Goal: Information Seeking & Learning: Learn about a topic

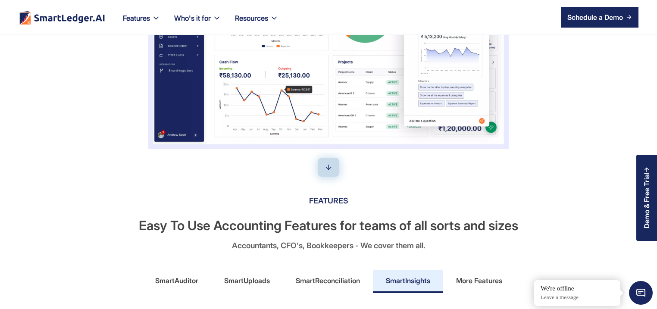
scroll to position [290, 0]
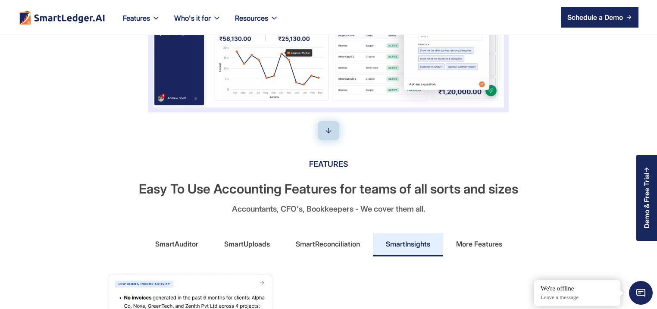
click at [476, 243] on div "More Features" at bounding box center [479, 244] width 46 height 14
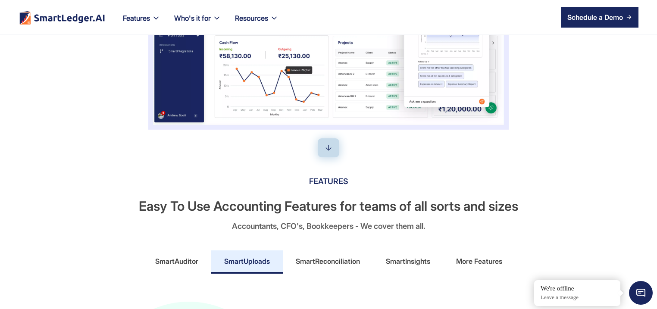
scroll to position [331, 0]
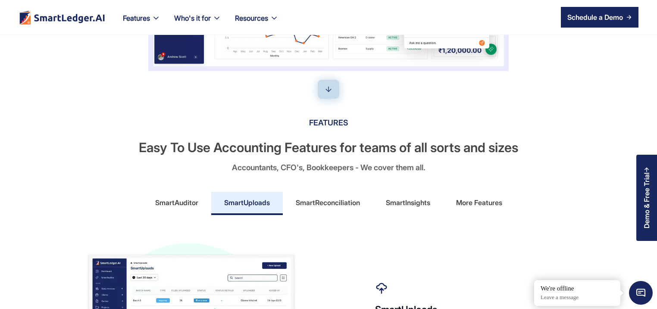
click at [161, 201] on div "SmartAuditor" at bounding box center [176, 203] width 43 height 14
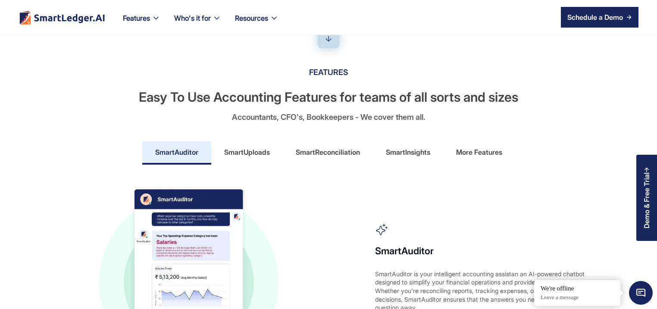
scroll to position [455, 0]
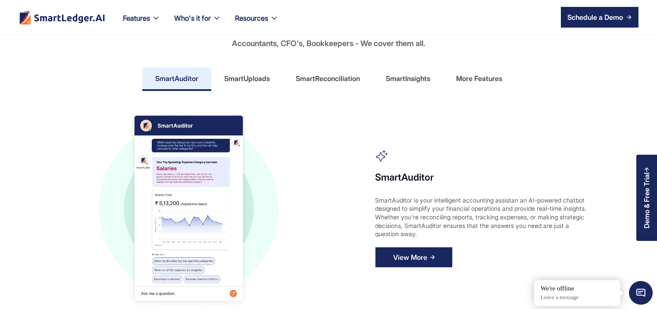
click at [409, 251] on div "View More" at bounding box center [410, 258] width 34 height 14
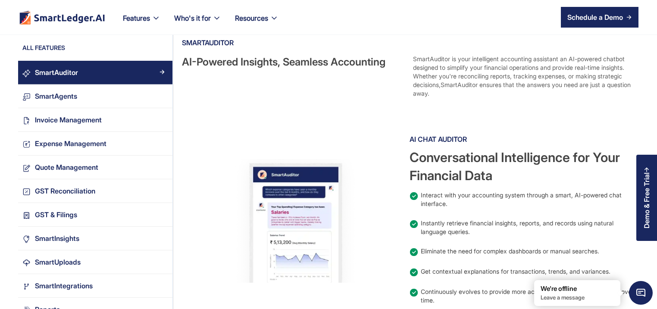
scroll to position [248, 0]
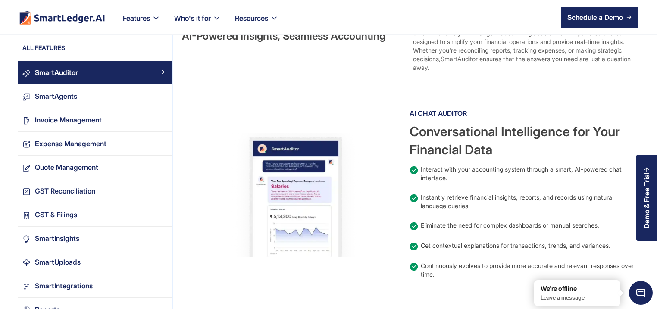
click at [505, 123] on div "Conversational Intelligence for Your Financial Data" at bounding box center [524, 140] width 228 height 36
drag, startPoint x: 627, startPoint y: 206, endPoint x: 593, endPoint y: 222, distance: 37.8
click at [626, 206] on div "Instantly retrieve financial insights, reports, and records using natural langu…" at bounding box center [529, 201] width 216 height 17
click at [614, 207] on div "Instantly retrieve financial insights, reports, and records using natural langu…" at bounding box center [529, 201] width 216 height 17
click at [602, 215] on div "AI Chat Auditor Conversational Intelligence for Your Financial Data Interact wi…" at bounding box center [524, 195] width 228 height 177
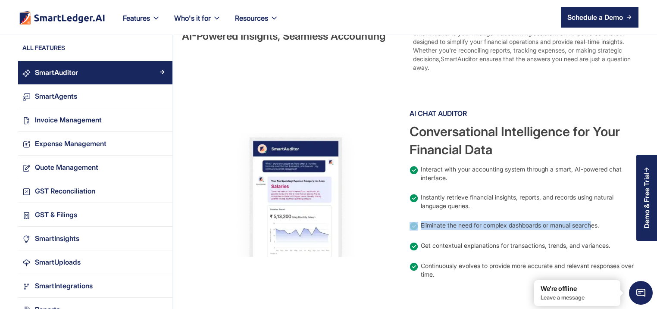
click at [592, 222] on div "AI Chat Auditor Conversational Intelligence for Your Financial Data Interact wi…" at bounding box center [524, 195] width 228 height 177
click at [591, 223] on div "AI Chat Auditor Conversational Intelligence for Your Financial Data Interact wi…" at bounding box center [524, 195] width 228 height 177
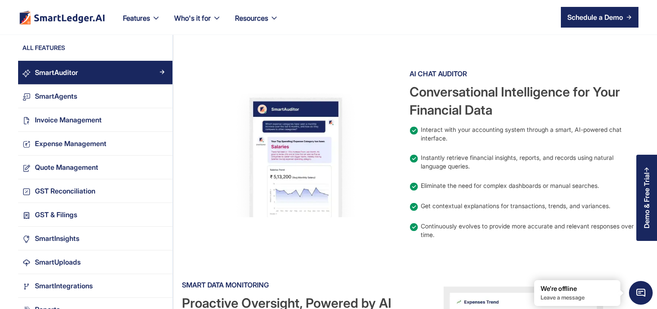
drag, startPoint x: 590, startPoint y: 223, endPoint x: 615, endPoint y: 219, distance: 25.3
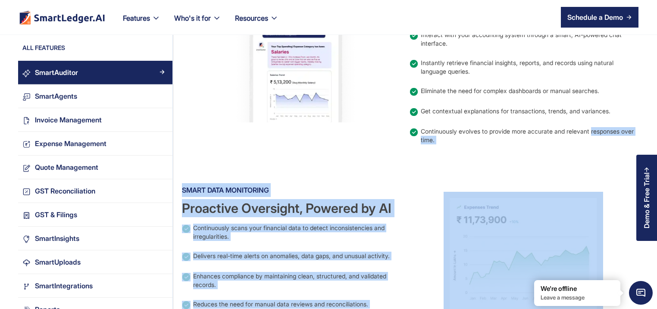
click at [615, 219] on div at bounding box center [524, 258] width 228 height 151
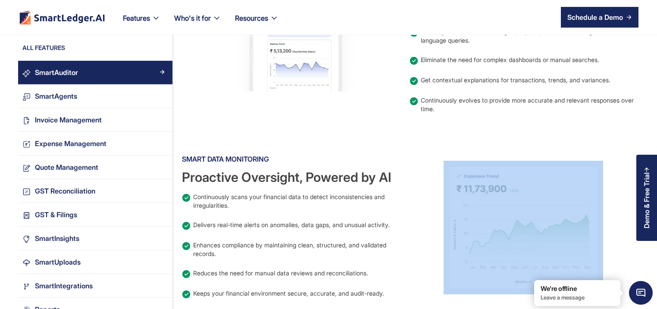
click at [615, 219] on div at bounding box center [524, 227] width 228 height 151
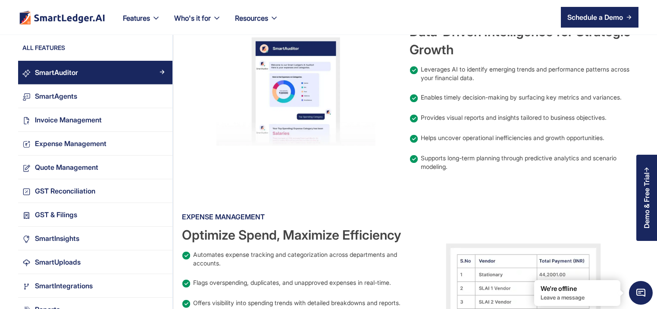
scroll to position [662, 0]
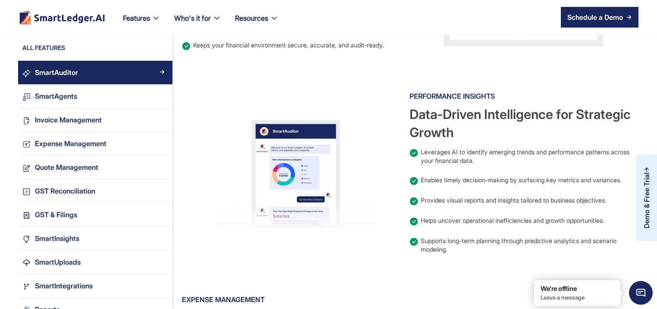
click at [644, 158] on div "Demo & Free Trial" at bounding box center [646, 198] width 21 height 86
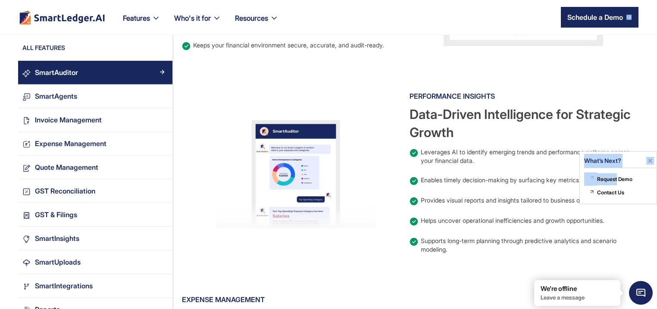
click at [650, 160] on img at bounding box center [650, 161] width 8 height 8
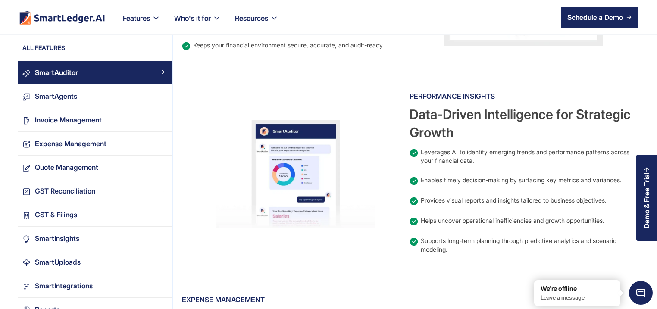
click at [414, 249] on div "Supports long-term planning through predictive analytics and scenario modeling." at bounding box center [524, 245] width 228 height 17
click at [245, 268] on div "SmartAuditor Easy, Efficient AI Solutions for teams of all sorts & sizes SmartA…" at bounding box center [406, 3] width 466 height 1241
click at [245, 271] on div "SmartAuditor Easy, Efficient AI Solutions for teams of all sorts & sizes SmartA…" at bounding box center [406, 3] width 466 height 1241
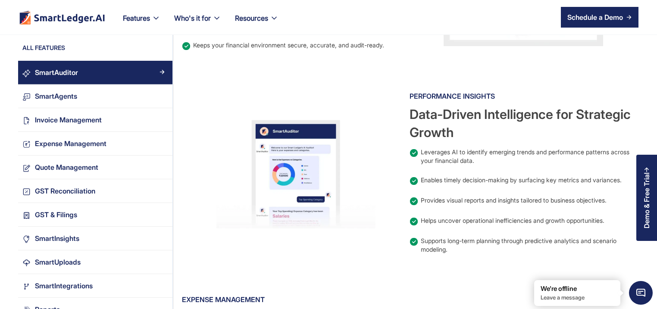
click at [245, 271] on div "SmartAuditor Easy, Efficient AI Solutions for teams of all sorts & sizes SmartA…" at bounding box center [406, 3] width 466 height 1241
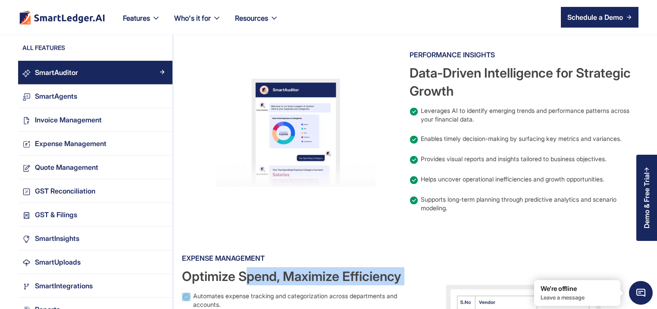
click at [245, 275] on div "Optimize Spend, Maximize Efficiency" at bounding box center [296, 276] width 228 height 18
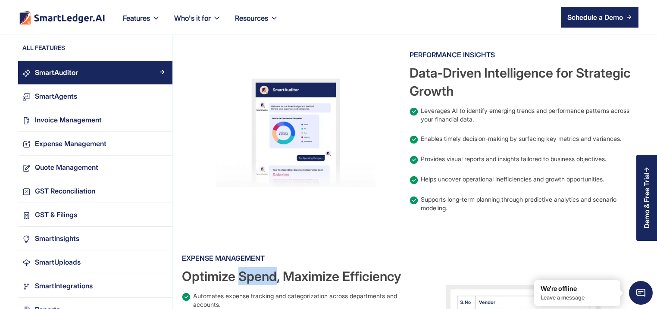
click at [245, 275] on div "Optimize Spend, Maximize Efficiency" at bounding box center [296, 276] width 228 height 18
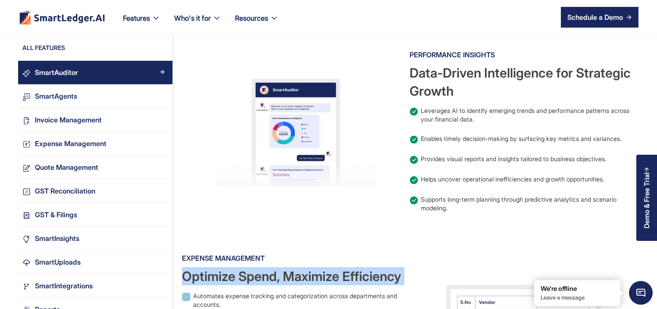
click at [245, 275] on div "Optimize Spend, Maximize Efficiency" at bounding box center [296, 276] width 228 height 18
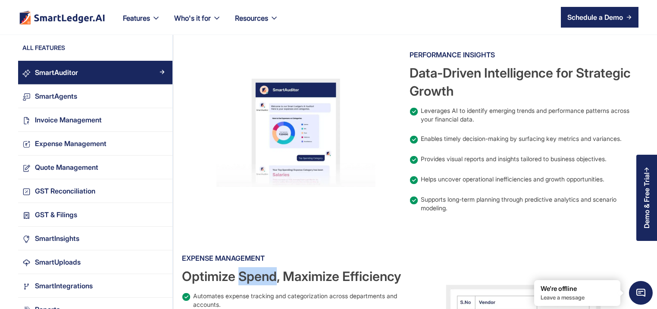
click at [245, 275] on div "Optimize Spend, Maximize Efficiency" at bounding box center [296, 276] width 228 height 18
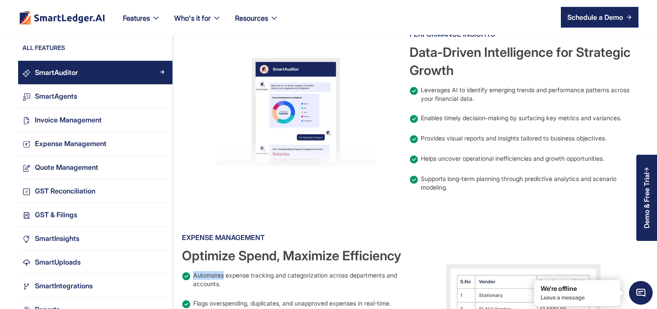
click at [245, 275] on div "Expense Management Optimize Spend, Maximize Efficiency Automates expense tracki…" at bounding box center [296, 302] width 228 height 143
click at [245, 275] on div "Automates expense tracking and categorization across departments and accounts." at bounding box center [301, 279] width 216 height 17
click at [245, 275] on div "Expense Management Optimize Spend, Maximize Efficiency Automates expense tracki…" at bounding box center [296, 302] width 228 height 143
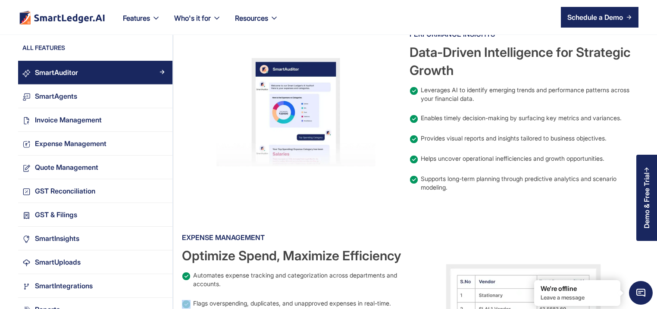
click at [245, 275] on div "Expense Management Optimize Spend, Maximize Efficiency Automates expense tracki…" at bounding box center [296, 302] width 228 height 143
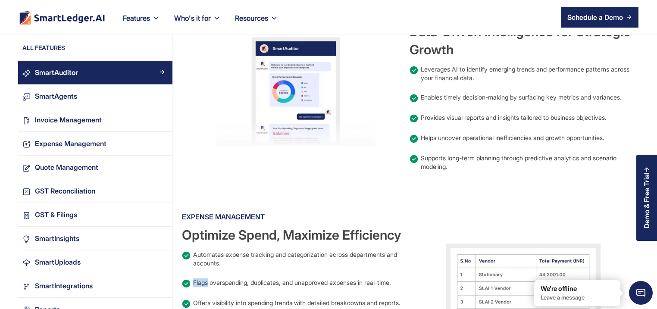
click at [245, 275] on div "Expense Management Optimize Spend, Maximize Efficiency Automates expense tracki…" at bounding box center [296, 281] width 228 height 143
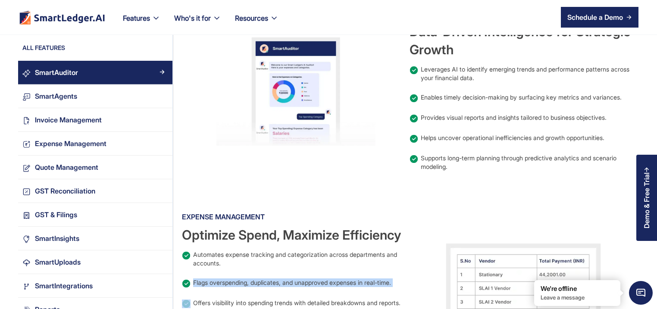
click at [245, 275] on div "Expense Management Optimize Spend, Maximize Efficiency Automates expense tracki…" at bounding box center [296, 281] width 228 height 143
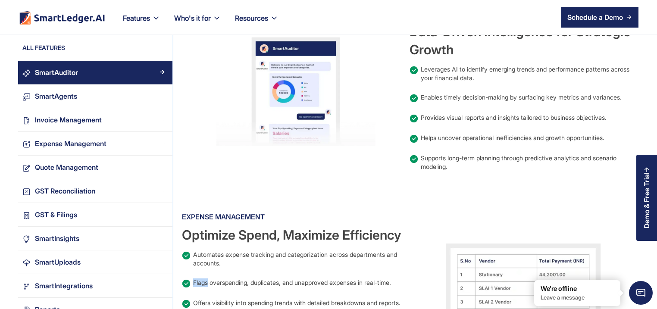
click at [245, 275] on div "Expense Management Optimize Spend, Maximize Efficiency Automates expense tracki…" at bounding box center [296, 281] width 228 height 143
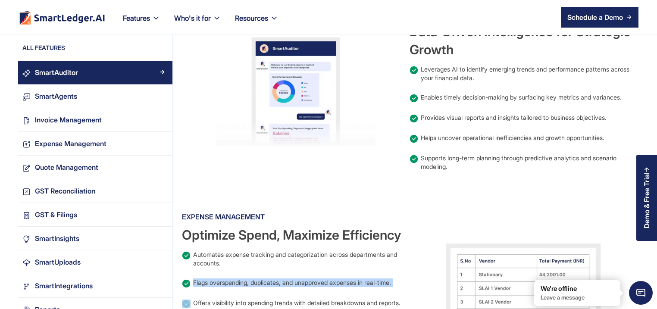
click at [245, 275] on div "Expense Management Optimize Spend, Maximize Efficiency Automates expense tracki…" at bounding box center [296, 281] width 228 height 143
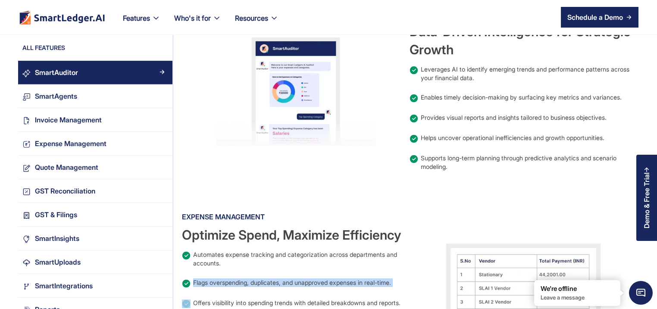
click at [245, 275] on div "Expense Management Optimize Spend, Maximize Efficiency Automates expense tracki…" at bounding box center [296, 281] width 228 height 143
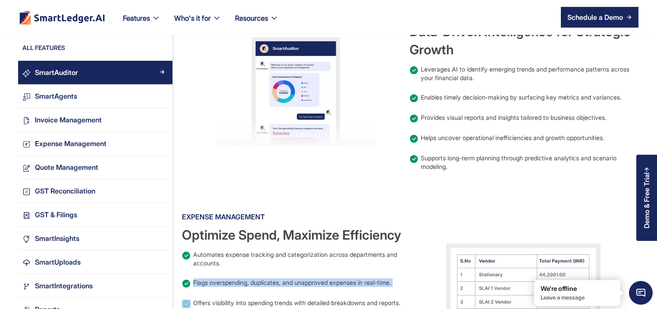
click at [245, 275] on div "Expense Management Optimize Spend, Maximize Efficiency Automates expense tracki…" at bounding box center [296, 281] width 228 height 143
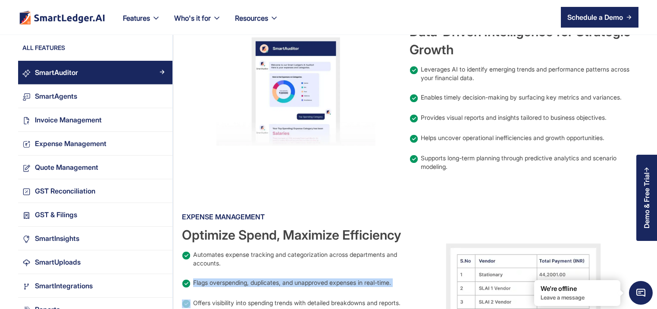
click at [245, 275] on div "Expense Management Optimize Spend, Maximize Efficiency Automates expense tracki…" at bounding box center [296, 281] width 228 height 143
drag, startPoint x: 245, startPoint y: 275, endPoint x: 263, endPoint y: 260, distance: 23.6
click at [251, 269] on div "Expense Management Optimize Spend, Maximize Efficiency Automates expense tracki…" at bounding box center [296, 281] width 228 height 143
drag, startPoint x: 263, startPoint y: 260, endPoint x: 284, endPoint y: 241, distance: 28.1
click at [283, 241] on div "Optimize Spend, Maximize Efficiency" at bounding box center [296, 235] width 228 height 18
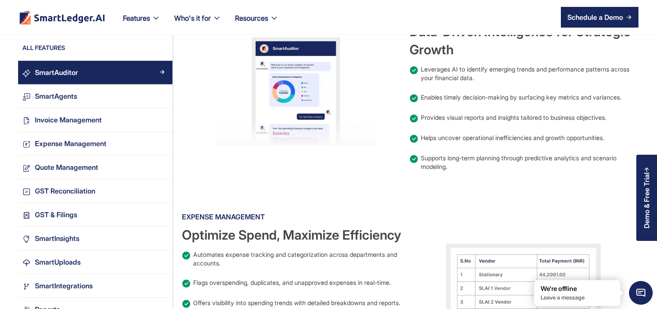
click at [284, 241] on div "Optimize Spend, Maximize Efficiency" at bounding box center [296, 235] width 228 height 18
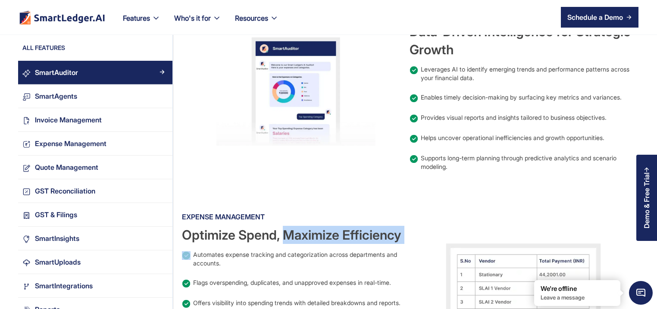
click at [284, 241] on div "Optimize Spend, Maximize Efficiency" at bounding box center [296, 235] width 228 height 18
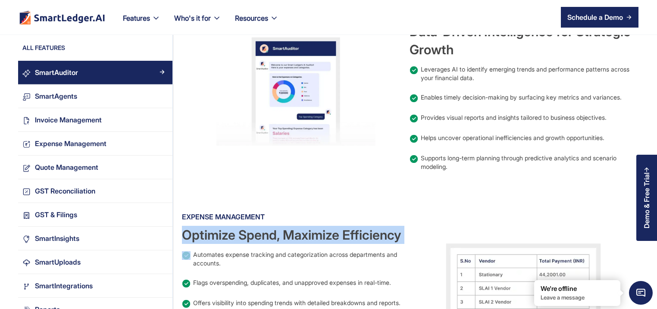
click at [284, 241] on div "Optimize Spend, Maximize Efficiency" at bounding box center [296, 235] width 228 height 18
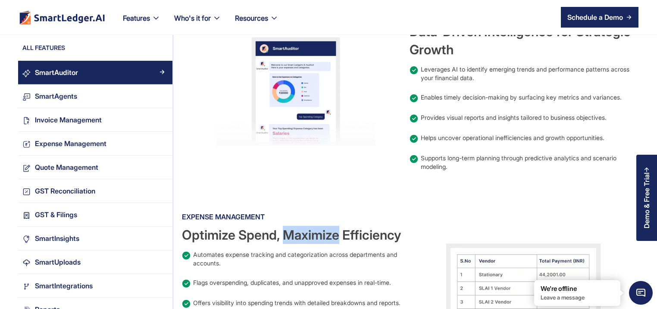
click at [284, 241] on div "Optimize Spend, Maximize Efficiency" at bounding box center [296, 235] width 228 height 18
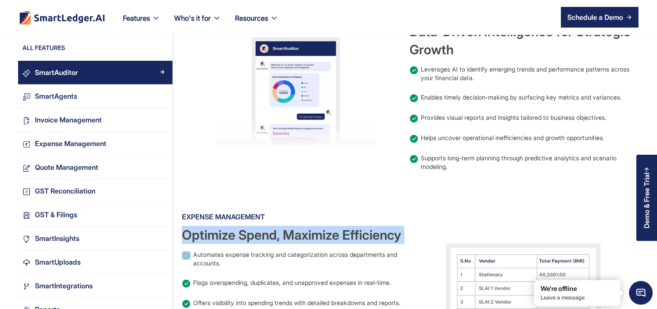
click at [284, 241] on div "Optimize Spend, Maximize Efficiency" at bounding box center [296, 235] width 228 height 18
drag, startPoint x: 284, startPoint y: 241, endPoint x: 315, endPoint y: 68, distance: 175.7
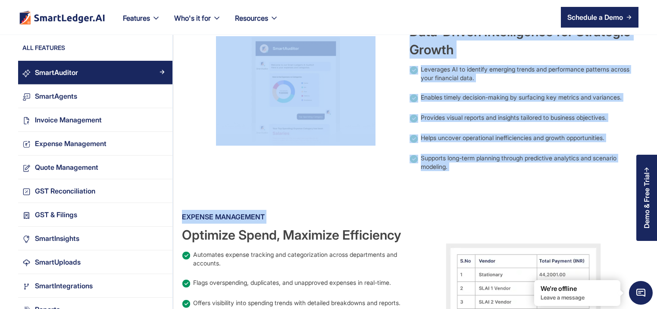
drag, startPoint x: 315, startPoint y: 68, endPoint x: 325, endPoint y: 121, distance: 53.5
click at [317, 56] on img at bounding box center [296, 91] width 160 height 110
drag, startPoint x: 325, startPoint y: 121, endPoint x: 404, endPoint y: 266, distance: 165.0
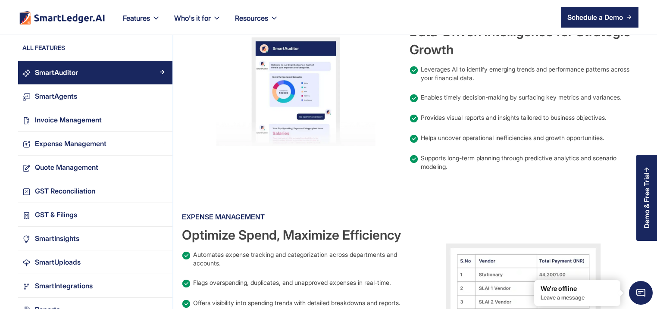
drag, startPoint x: 476, startPoint y: 242, endPoint x: 445, endPoint y: 200, distance: 52.4
click at [475, 224] on div at bounding box center [524, 281] width 228 height 143
click at [468, 218] on div at bounding box center [524, 281] width 228 height 143
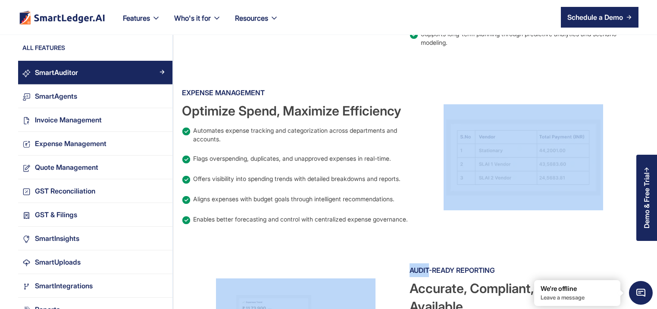
drag, startPoint x: 441, startPoint y: 197, endPoint x: 429, endPoint y: 224, distance: 29.2
click at [424, 199] on div at bounding box center [524, 157] width 228 height 143
drag, startPoint x: 429, startPoint y: 224, endPoint x: 432, endPoint y: 257, distance: 33.3
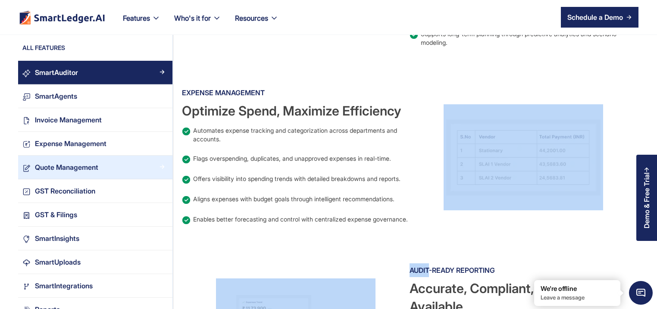
drag, startPoint x: 432, startPoint y: 257, endPoint x: 131, endPoint y: 178, distance: 311.8
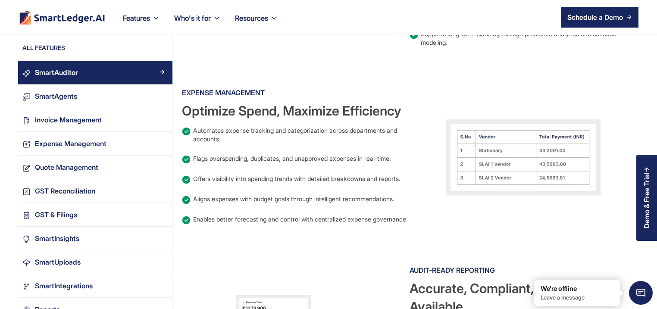
click at [246, 138] on div "Automates expense tracking and categorization across departments and accounts." at bounding box center [301, 134] width 216 height 17
drag, startPoint x: 250, startPoint y: 138, endPoint x: 341, endPoint y: 136, distance: 91.4
click at [310, 136] on div "Automates expense tracking and categorization across departments and accounts." at bounding box center [301, 134] width 216 height 17
drag, startPoint x: 341, startPoint y: 136, endPoint x: 360, endPoint y: 136, distance: 19.0
click at [360, 136] on div "Automates expense tracking and categorization across departments and accounts." at bounding box center [301, 134] width 216 height 17
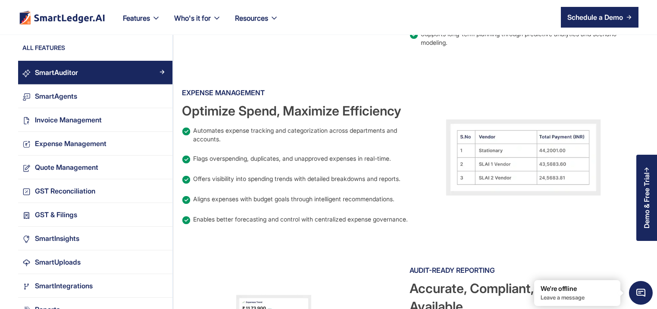
drag, startPoint x: 360, startPoint y: 136, endPoint x: 351, endPoint y: 140, distance: 10.1
click at [352, 139] on div "Automates expense tracking and categorization across departments and accounts." at bounding box center [301, 134] width 216 height 17
drag, startPoint x: 290, startPoint y: 143, endPoint x: 185, endPoint y: 150, distance: 105.5
click at [251, 143] on div "Automates expense tracking and categorization across departments and accounts." at bounding box center [301, 134] width 216 height 17
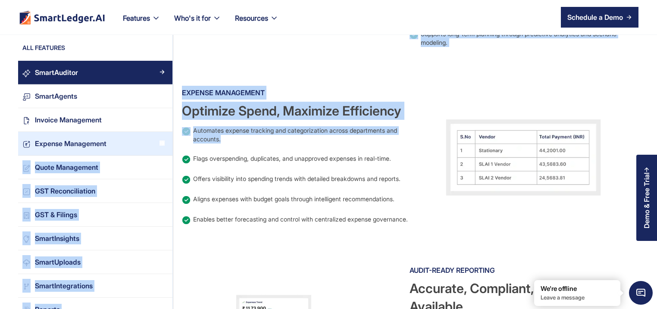
drag, startPoint x: 185, startPoint y: 150, endPoint x: 163, endPoint y: 153, distance: 22.2
click at [163, 153] on link "Expense Management" at bounding box center [95, 144] width 154 height 24
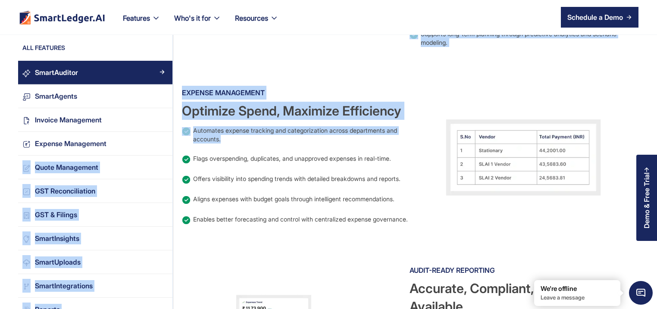
drag, startPoint x: 163, startPoint y: 153, endPoint x: 172, endPoint y: 162, distance: 13.1
click at [168, 159] on div "SmartAuditor SmartAgents Invoice Management Expense Management Quote Management…" at bounding box center [95, 239] width 154 height 356
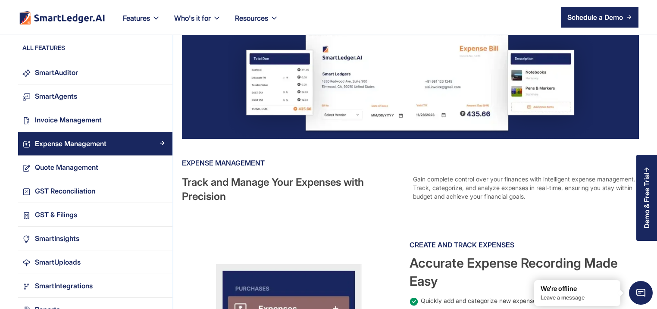
click at [388, 197] on div "Track and Manage Your Expenses with Precision" at bounding box center [294, 189] width 224 height 28
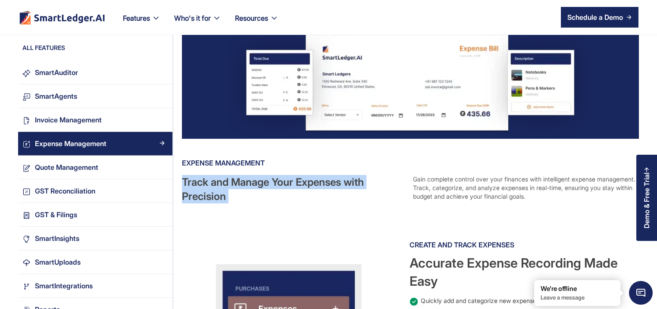
click at [388, 197] on div "Track and Manage Your Expenses with Precision" at bounding box center [294, 189] width 224 height 28
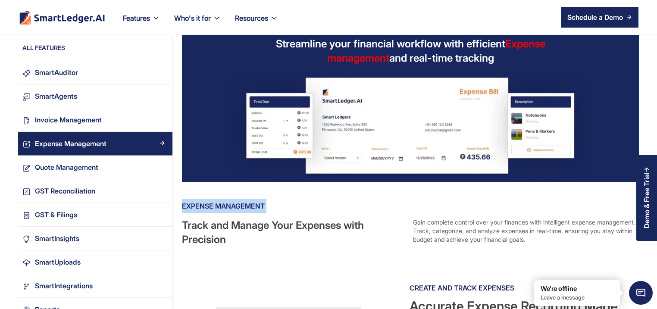
drag, startPoint x: 0, startPoint y: 0, endPoint x: 312, endPoint y: 198, distance: 369.9
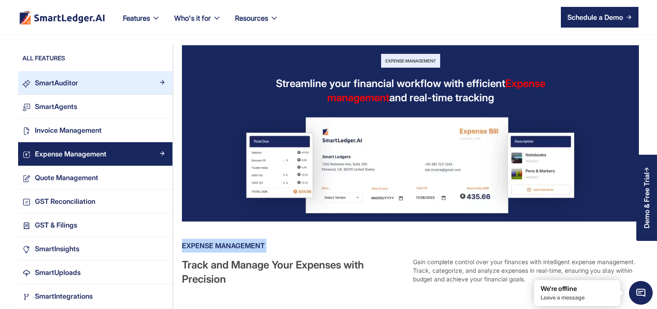
click at [62, 77] on div "SmartAuditor" at bounding box center [56, 83] width 43 height 12
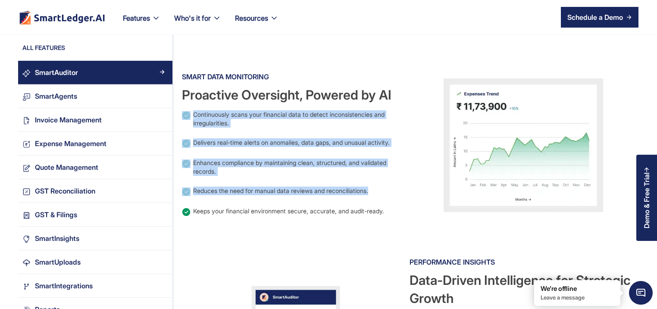
drag, startPoint x: 0, startPoint y: 0, endPoint x: 394, endPoint y: 187, distance: 436.1
click at [394, 187] on div "SmartAuditor Easy, Efficient AI Solutions for teams of all sorts & sizes SmartA…" at bounding box center [406, 169] width 466 height 1241
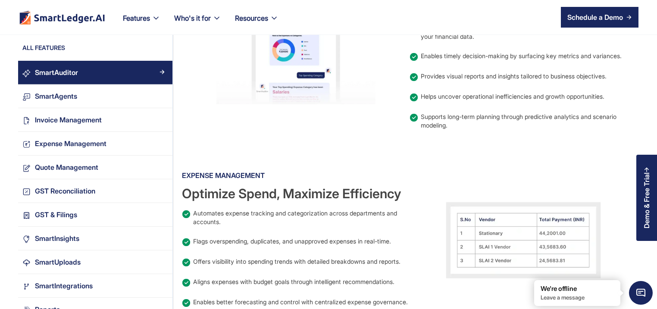
click at [393, 187] on div "Optimize Spend, Maximize Efficiency" at bounding box center [296, 194] width 228 height 18
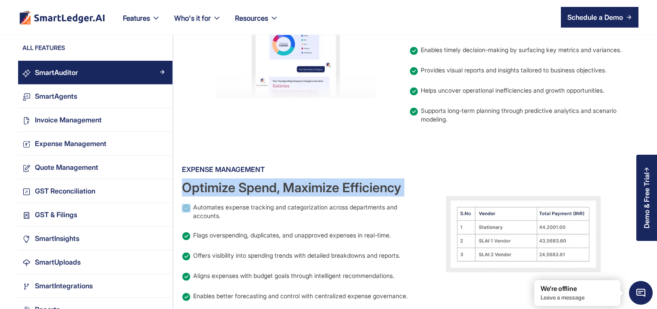
click at [393, 187] on div "Optimize Spend, Maximize Efficiency" at bounding box center [296, 188] width 228 height 18
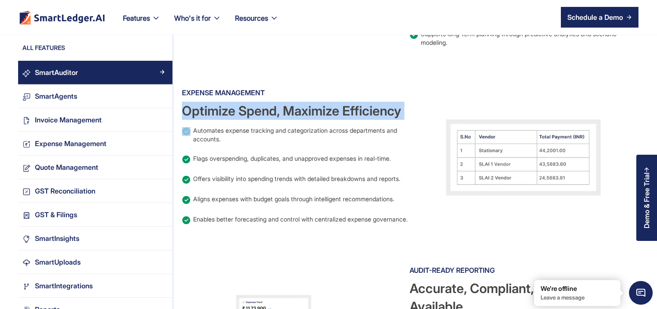
click at [393, 187] on div "Expense Management Optimize Spend, Maximize Efficiency Automates expense tracki…" at bounding box center [296, 157] width 228 height 143
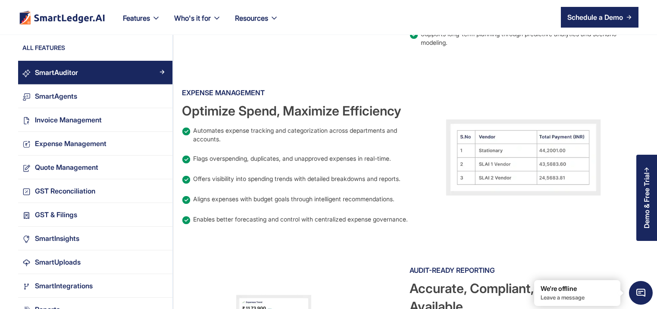
click at [393, 187] on div "Expense Management Optimize Spend, Maximize Efficiency Automates expense tracki…" at bounding box center [296, 157] width 228 height 143
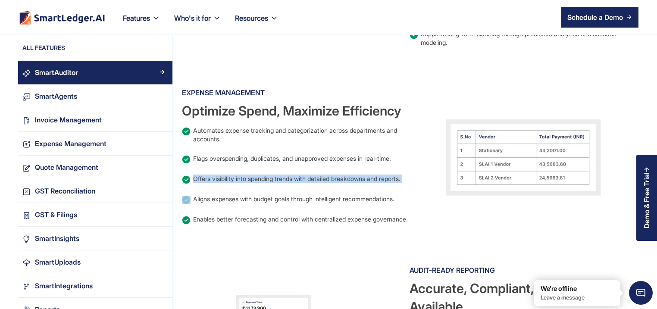
click at [393, 187] on div "Expense Management Optimize Spend, Maximize Efficiency Automates expense tracki…" at bounding box center [296, 157] width 228 height 143
click at [393, 188] on div "Expense Management Optimize Spend, Maximize Efficiency Automates expense tracki…" at bounding box center [296, 157] width 228 height 143
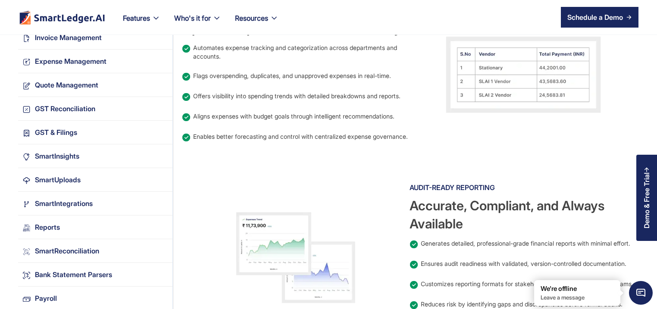
click at [393, 188] on div at bounding box center [296, 257] width 228 height 153
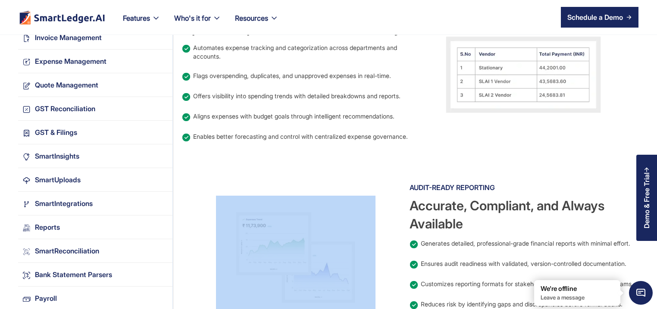
click at [393, 188] on div at bounding box center [296, 257] width 228 height 153
drag, startPoint x: 395, startPoint y: 189, endPoint x: 400, endPoint y: 198, distance: 10.1
click at [395, 189] on div at bounding box center [296, 257] width 228 height 153
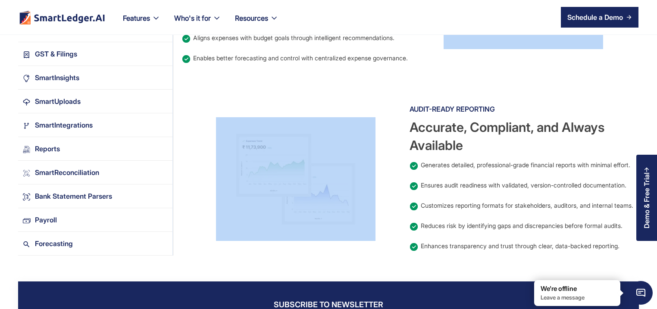
drag, startPoint x: 400, startPoint y: 198, endPoint x: 410, endPoint y: 204, distance: 12.1
click at [407, 202] on div at bounding box center [296, 178] width 228 height 153
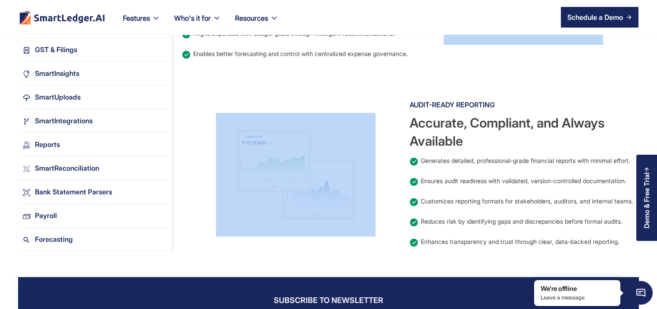
click at [411, 204] on img at bounding box center [414, 202] width 9 height 9
drag, startPoint x: 411, startPoint y: 204, endPoint x: 427, endPoint y: 210, distance: 17.8
click at [427, 210] on div "Audit-Ready Reporting Accurate, Compliant, and Always Available Generates detai…" at bounding box center [524, 174] width 228 height 153
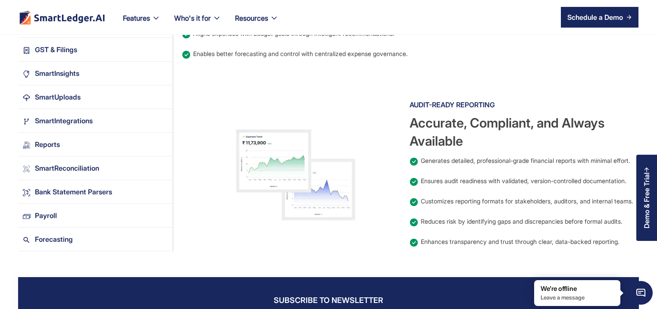
click at [428, 210] on div "Audit-Ready Reporting Accurate, Compliant, and Always Available Generates detai…" at bounding box center [524, 174] width 228 height 153
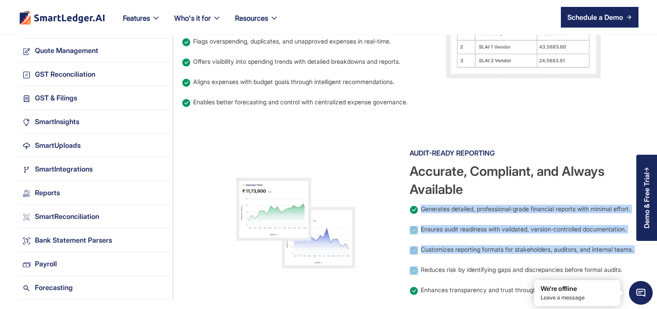
drag, startPoint x: 428, startPoint y: 210, endPoint x: 420, endPoint y: 210, distance: 7.4
click at [420, 210] on div "Audit-Ready Reporting Accurate, Compliant, and Always Available Generates detai…" at bounding box center [524, 222] width 228 height 153
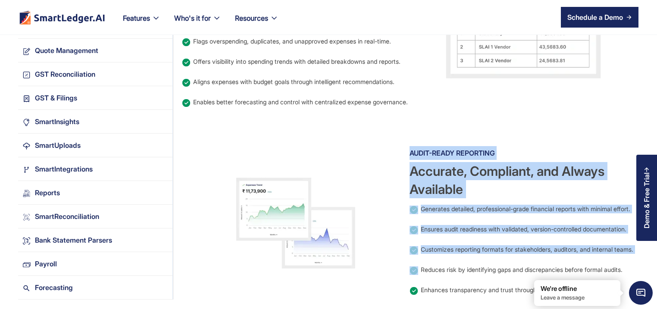
scroll to position [911, 0]
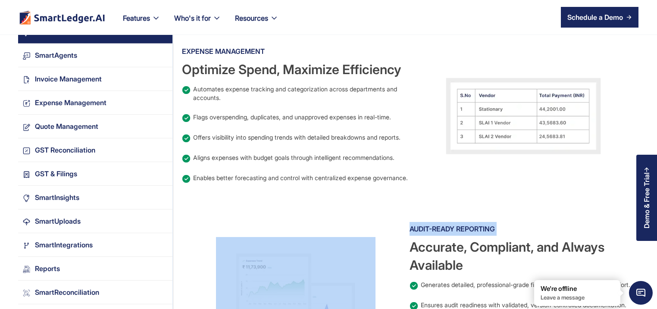
drag, startPoint x: 420, startPoint y: 210, endPoint x: 338, endPoint y: 198, distance: 82.3
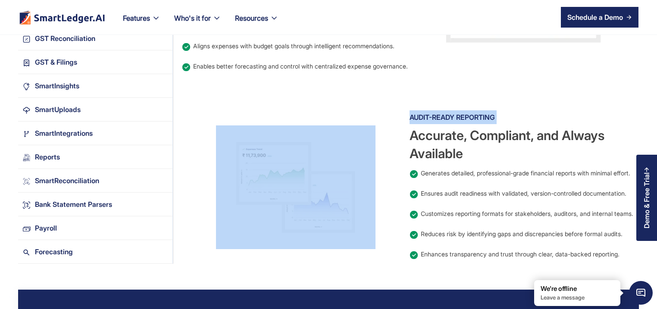
scroll to position [1035, 0]
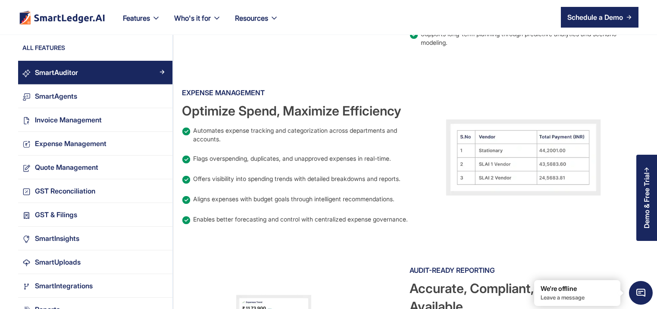
scroll to position [662, 0]
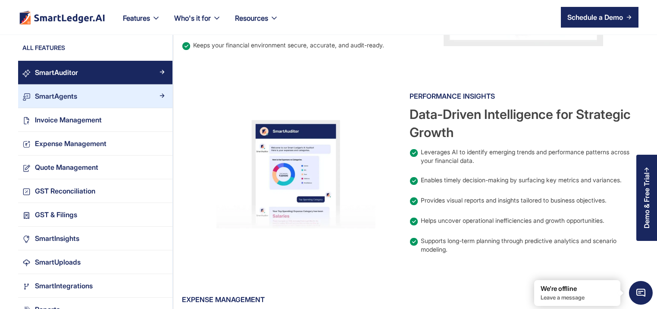
click at [100, 101] on div "SmartAgents" at bounding box center [100, 97] width 138 height 12
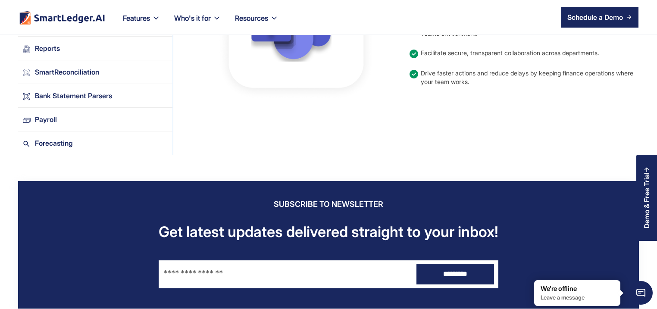
scroll to position [704, 0]
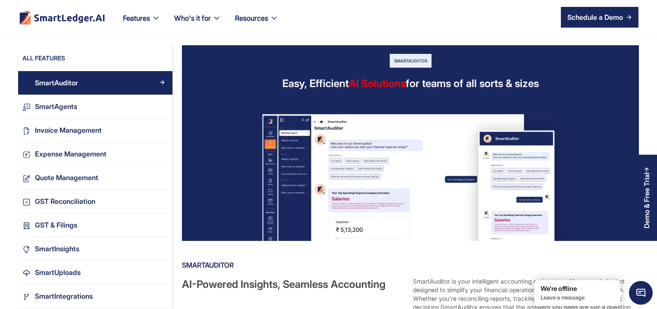
scroll to position [662, 0]
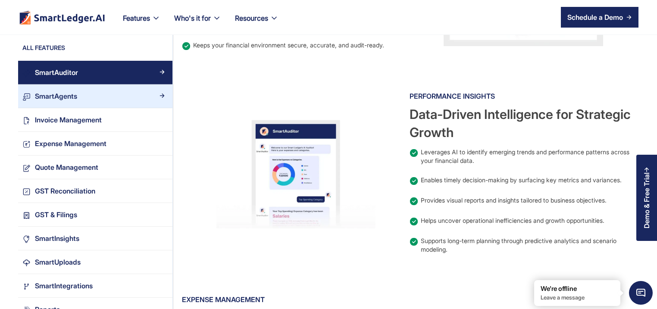
click at [66, 93] on div "SmartAgents" at bounding box center [56, 97] width 42 height 12
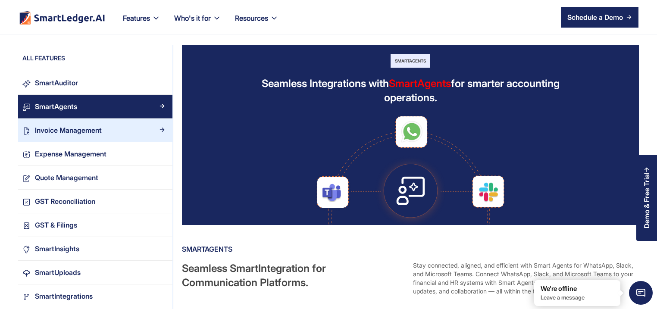
click at [87, 136] on div "Invoice Management" at bounding box center [68, 131] width 67 height 12
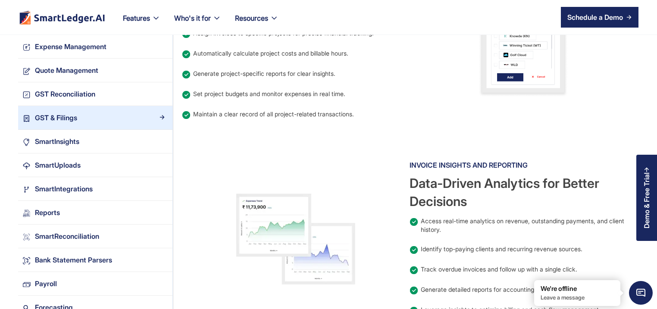
scroll to position [786, 0]
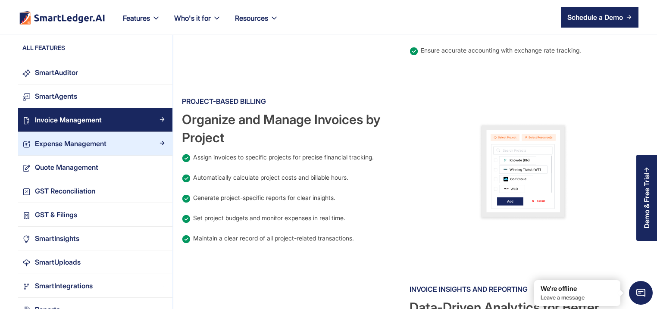
click at [83, 142] on div "Expense Management" at bounding box center [71, 144] width 72 height 12
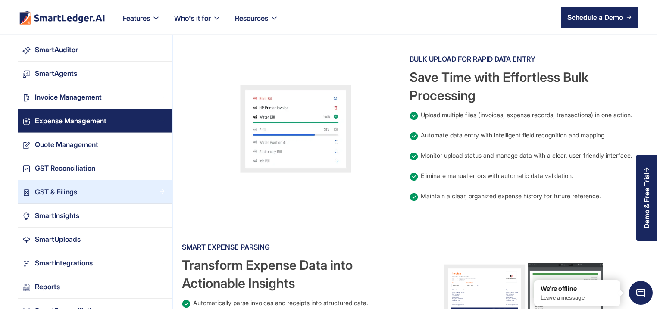
scroll to position [621, 0]
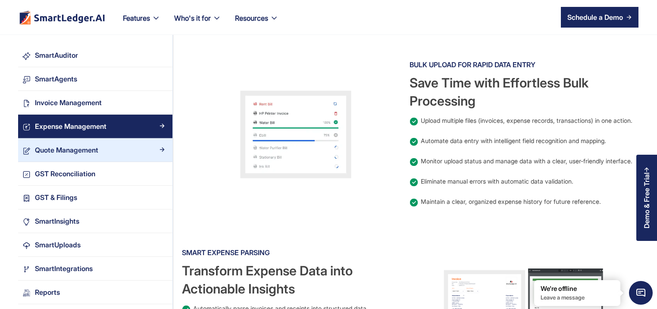
click at [97, 154] on div "Quote Management" at bounding box center [66, 150] width 63 height 12
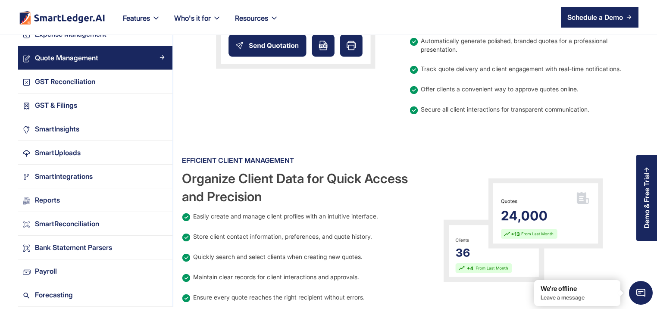
scroll to position [745, 0]
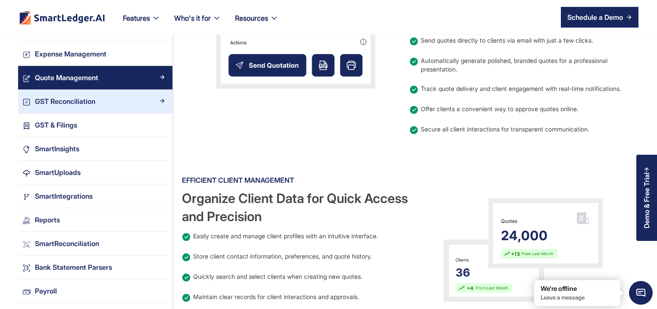
click at [44, 113] on link "GST Reconciliation" at bounding box center [95, 102] width 154 height 24
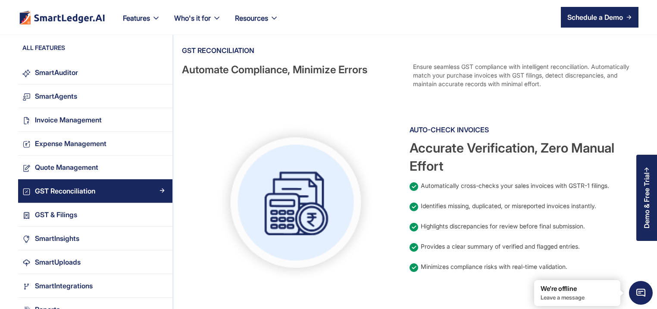
scroll to position [248, 0]
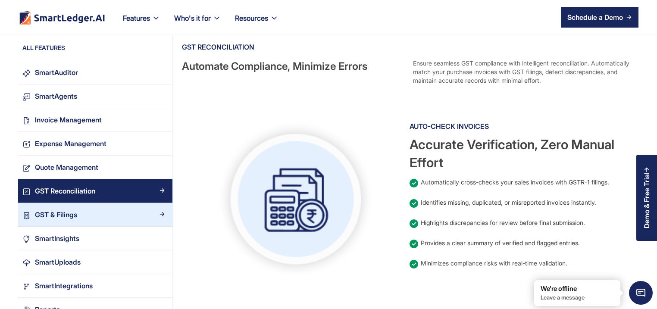
click at [77, 222] on link "GST & Filings" at bounding box center [95, 215] width 154 height 24
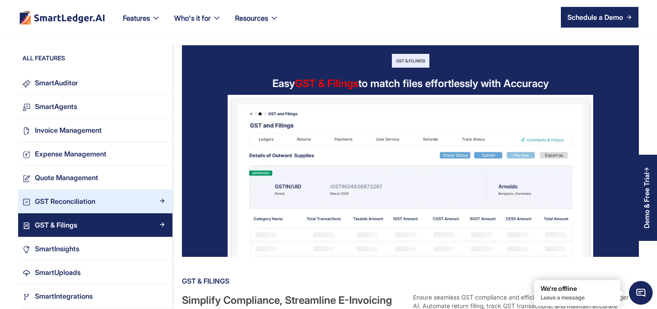
click at [100, 200] on div "GST Reconciliation" at bounding box center [100, 202] width 138 height 12
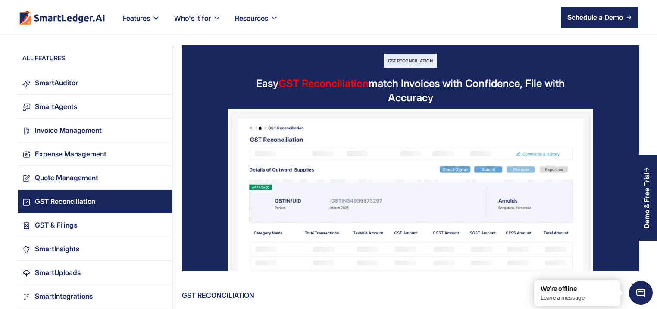
click at [114, 201] on div "GST Reconciliation" at bounding box center [100, 202] width 138 height 12
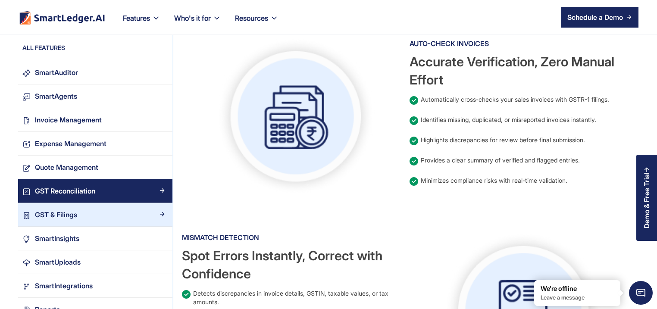
click at [85, 208] on link "GST & Filings" at bounding box center [95, 215] width 154 height 24
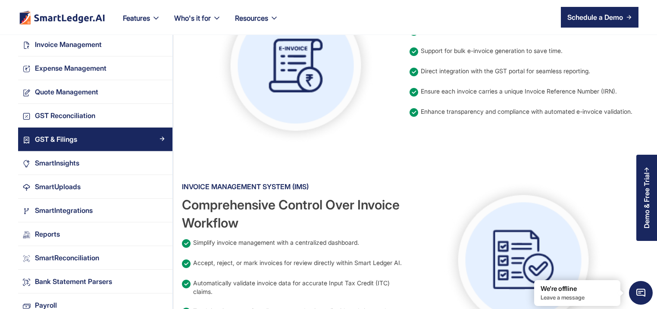
scroll to position [745, 0]
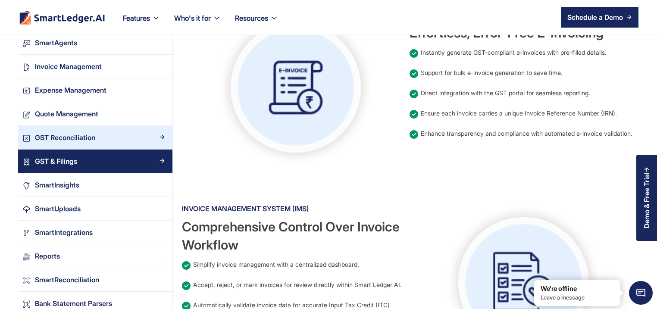
click at [130, 140] on div "GST Reconciliation" at bounding box center [100, 138] width 138 height 12
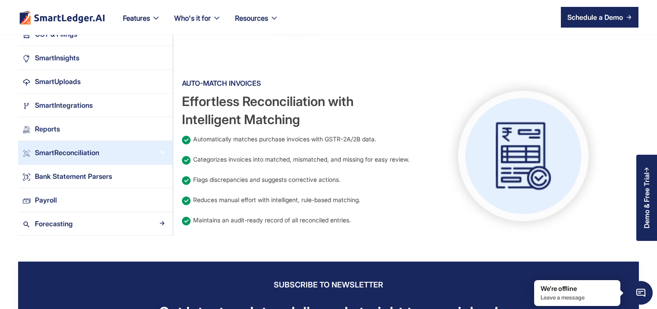
scroll to position [786, 0]
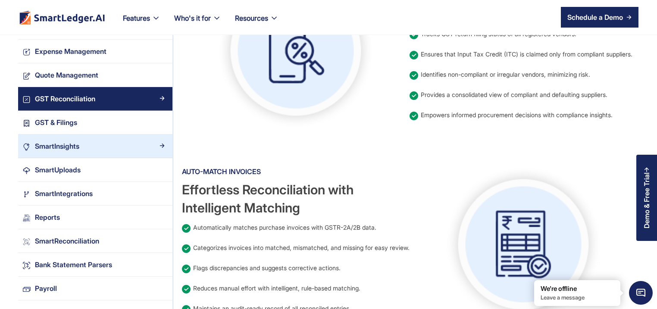
click at [45, 140] on link "SmartInsights" at bounding box center [95, 147] width 154 height 24
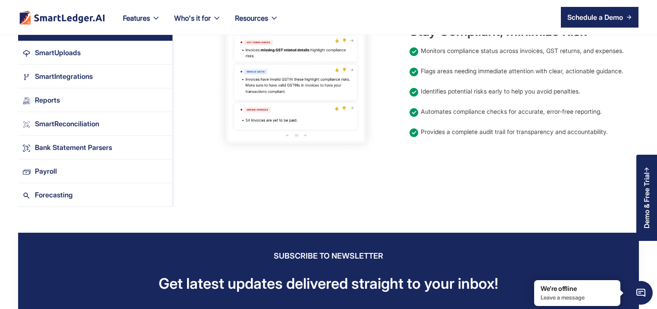
scroll to position [662, 0]
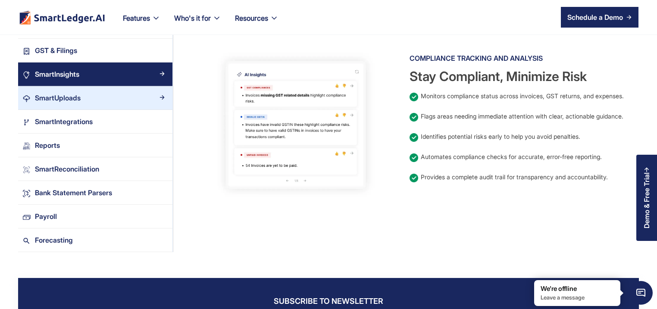
click at [55, 95] on div "SmartUploads" at bounding box center [58, 98] width 46 height 12
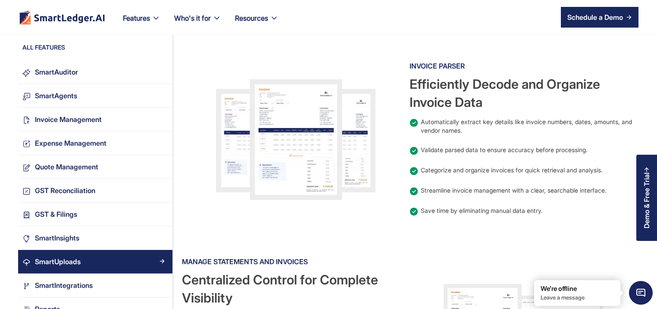
scroll to position [704, 0]
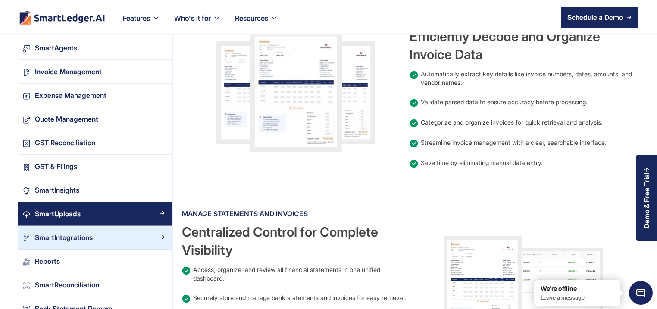
click at [50, 248] on link "SmartIntegrations" at bounding box center [95, 238] width 154 height 24
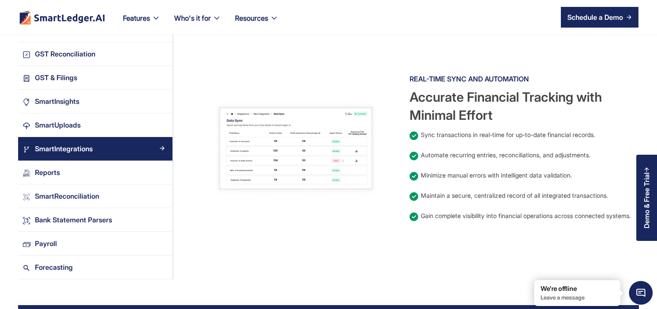
scroll to position [704, 0]
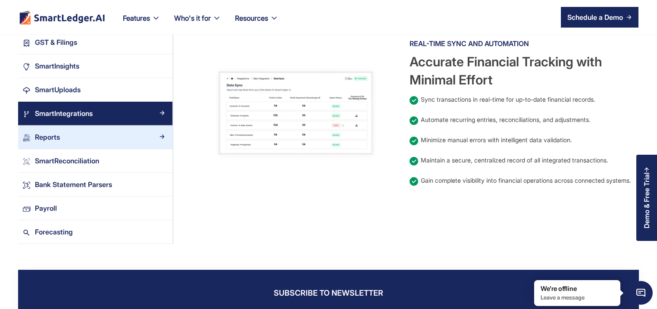
click at [80, 137] on div "Reports" at bounding box center [100, 137] width 138 height 12
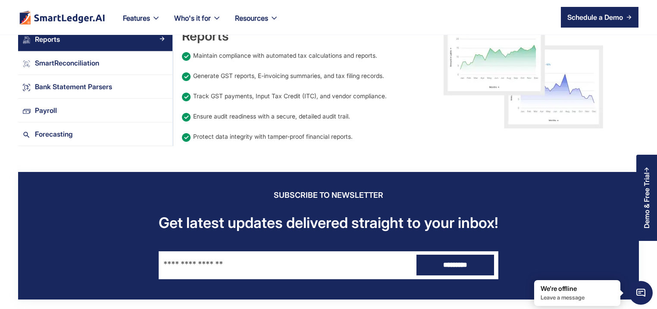
scroll to position [869, 0]
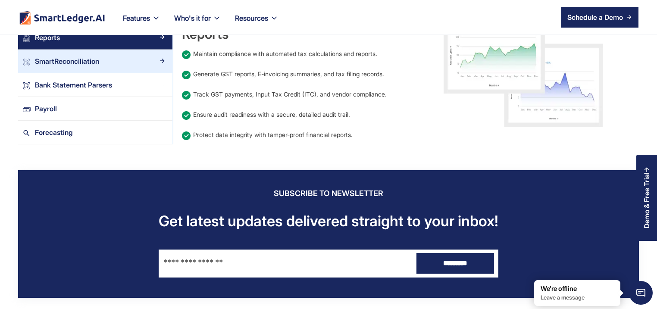
click at [99, 60] on div "SmartReconciliation" at bounding box center [100, 62] width 138 height 12
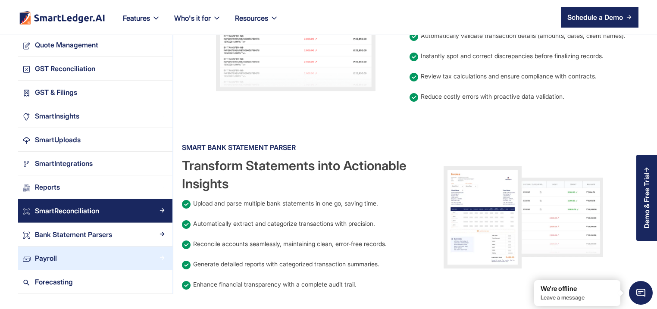
scroll to position [786, 0]
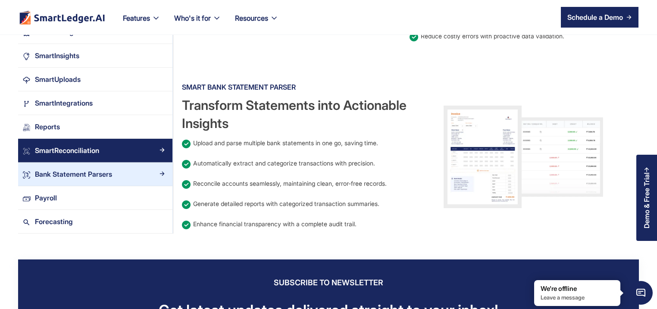
click at [61, 175] on div "Bank Statement Parsers" at bounding box center [73, 175] width 77 height 12
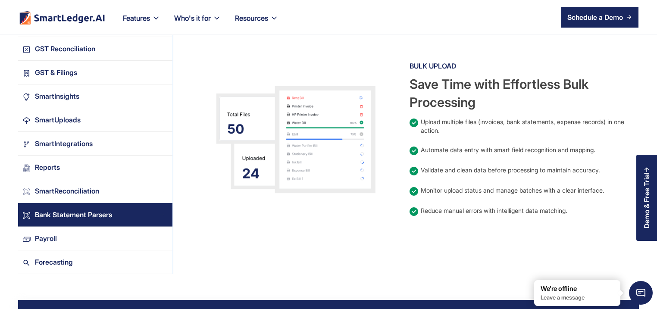
scroll to position [704, 0]
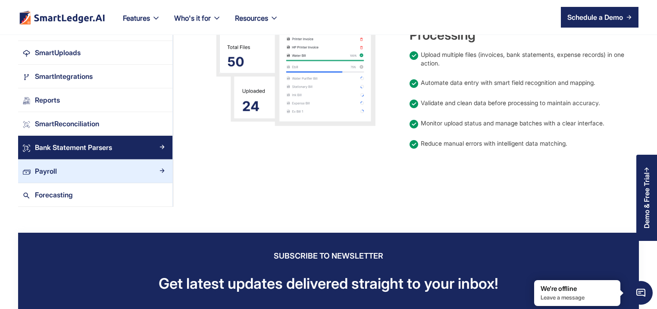
click at [83, 182] on link "Payroll" at bounding box center [95, 172] width 154 height 24
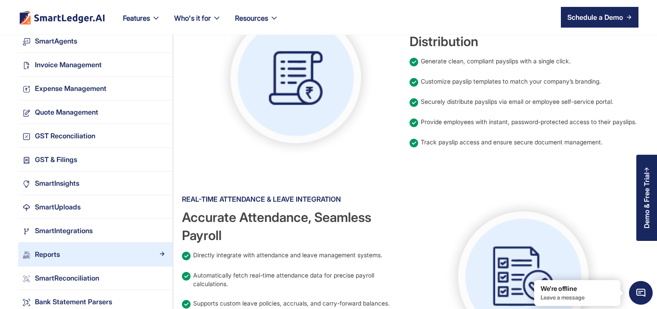
scroll to position [952, 0]
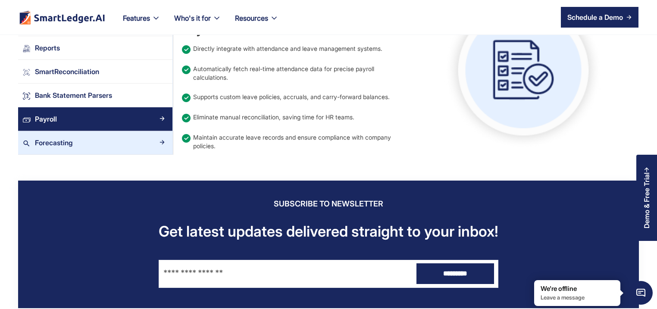
click at [66, 131] on link "Forecasting" at bounding box center [95, 143] width 154 height 24
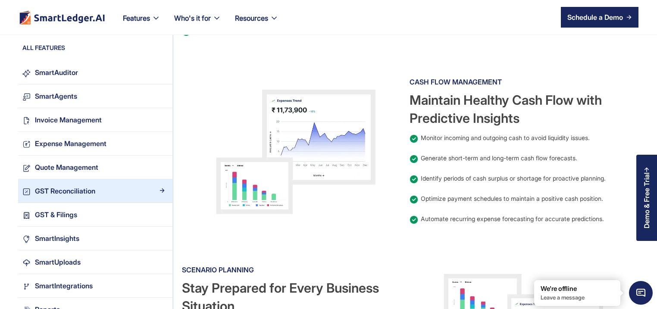
scroll to position [580, 0]
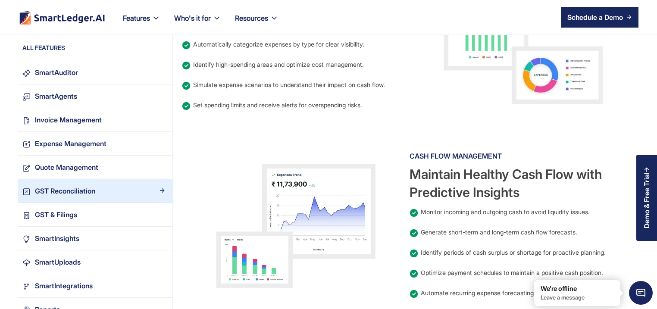
click at [75, 196] on div "GST Reconciliation" at bounding box center [65, 191] width 60 height 12
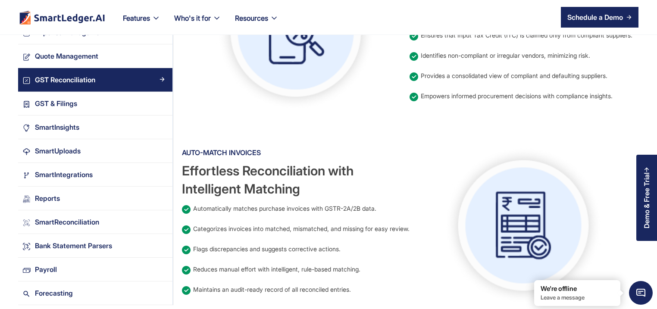
scroll to position [786, 0]
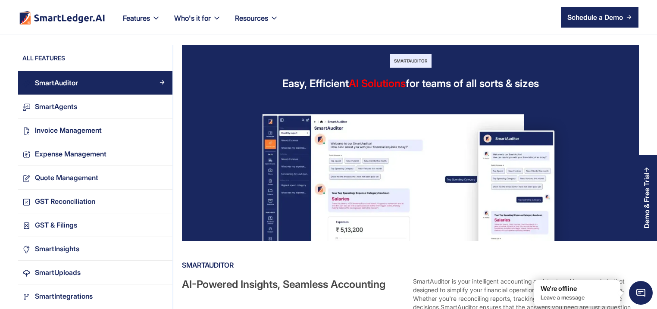
scroll to position [869, 0]
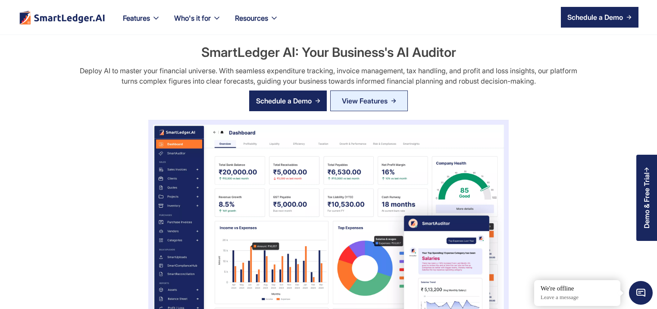
scroll to position [455, 0]
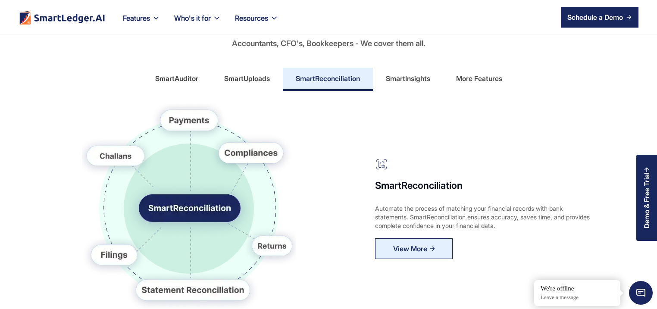
click at [468, 78] on div "More Features" at bounding box center [479, 79] width 46 height 14
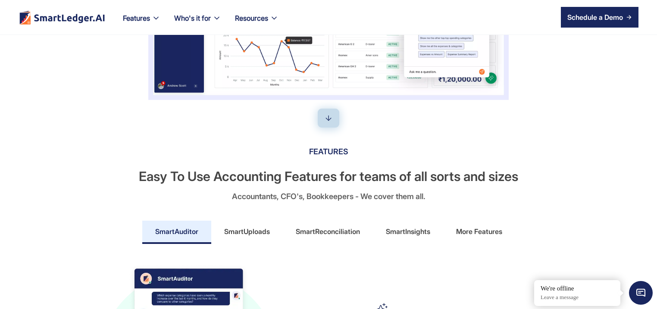
scroll to position [373, 0]
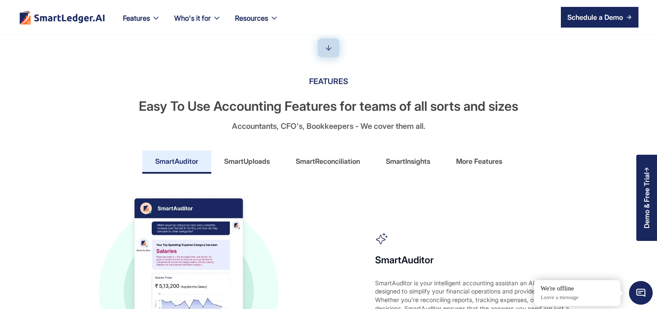
click at [329, 160] on div "SmartReconciliation" at bounding box center [328, 161] width 64 height 14
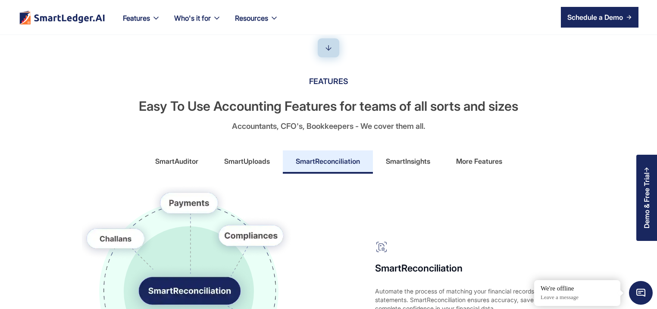
click at [391, 162] on div "SmartInsights" at bounding box center [408, 161] width 44 height 14
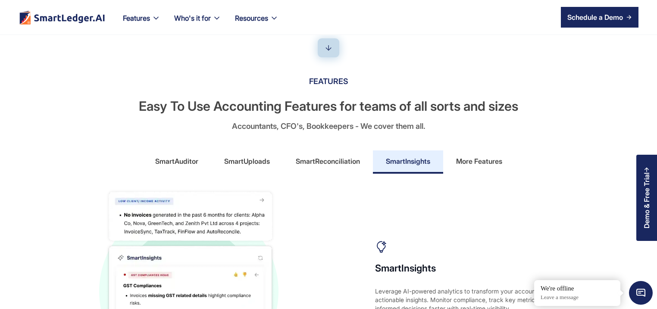
click at [478, 157] on div "More Features" at bounding box center [479, 161] width 46 height 14
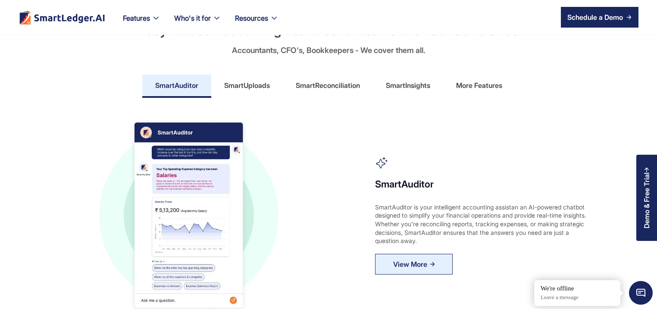
scroll to position [497, 0]
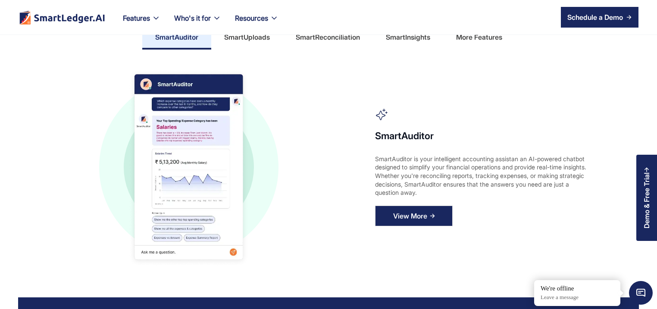
click at [431, 214] on img at bounding box center [432, 215] width 5 height 5
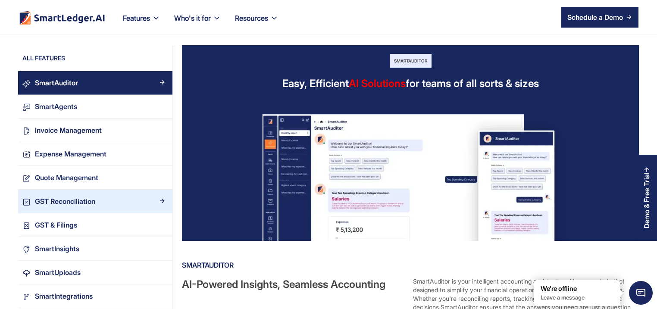
click at [117, 198] on div "GST Reconciliation" at bounding box center [100, 202] width 138 height 12
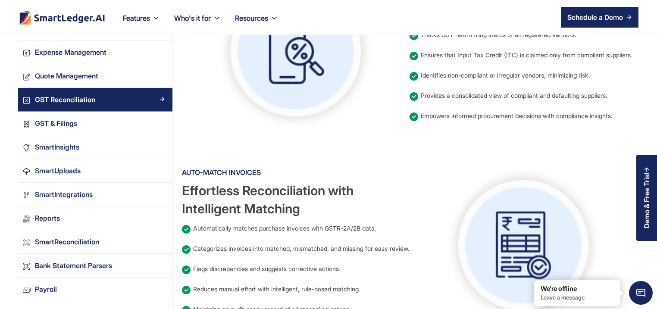
scroll to position [786, 0]
